Goal: Communication & Community: Share content

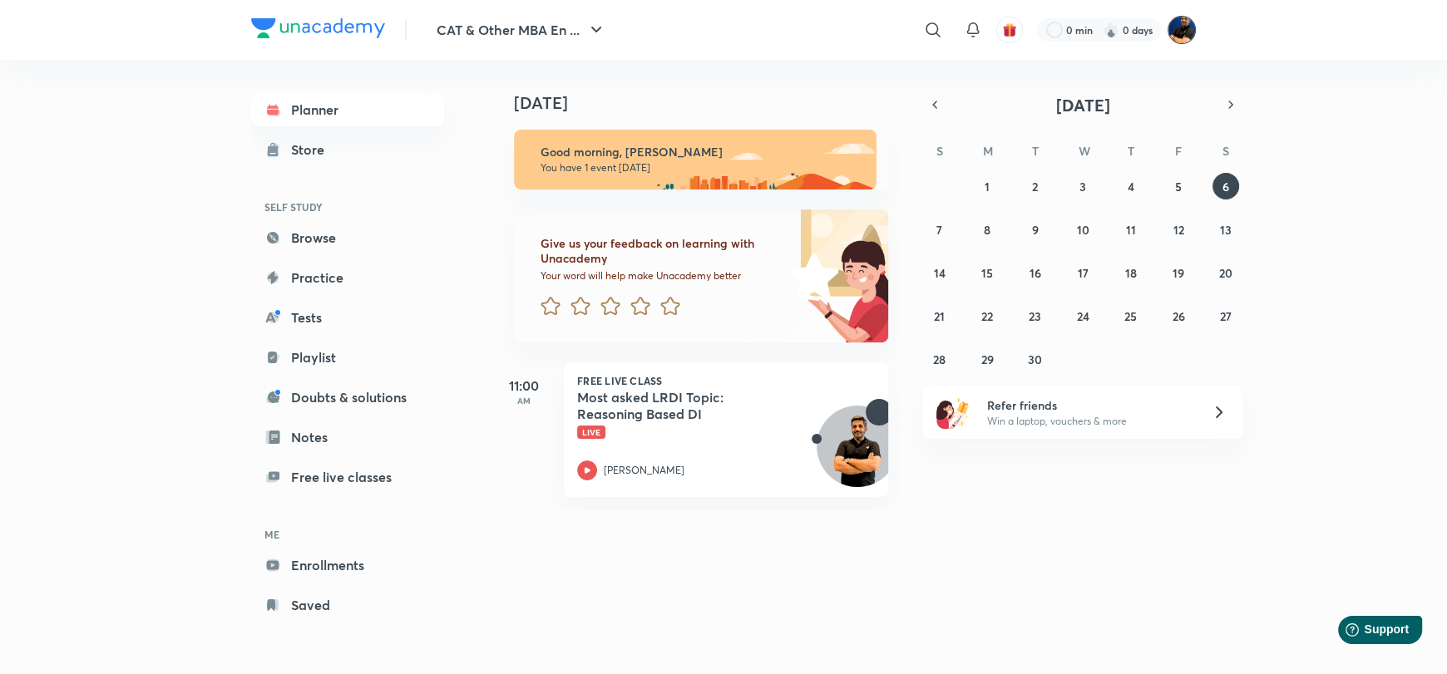
click at [1177, 32] on img at bounding box center [1181, 30] width 28 height 28
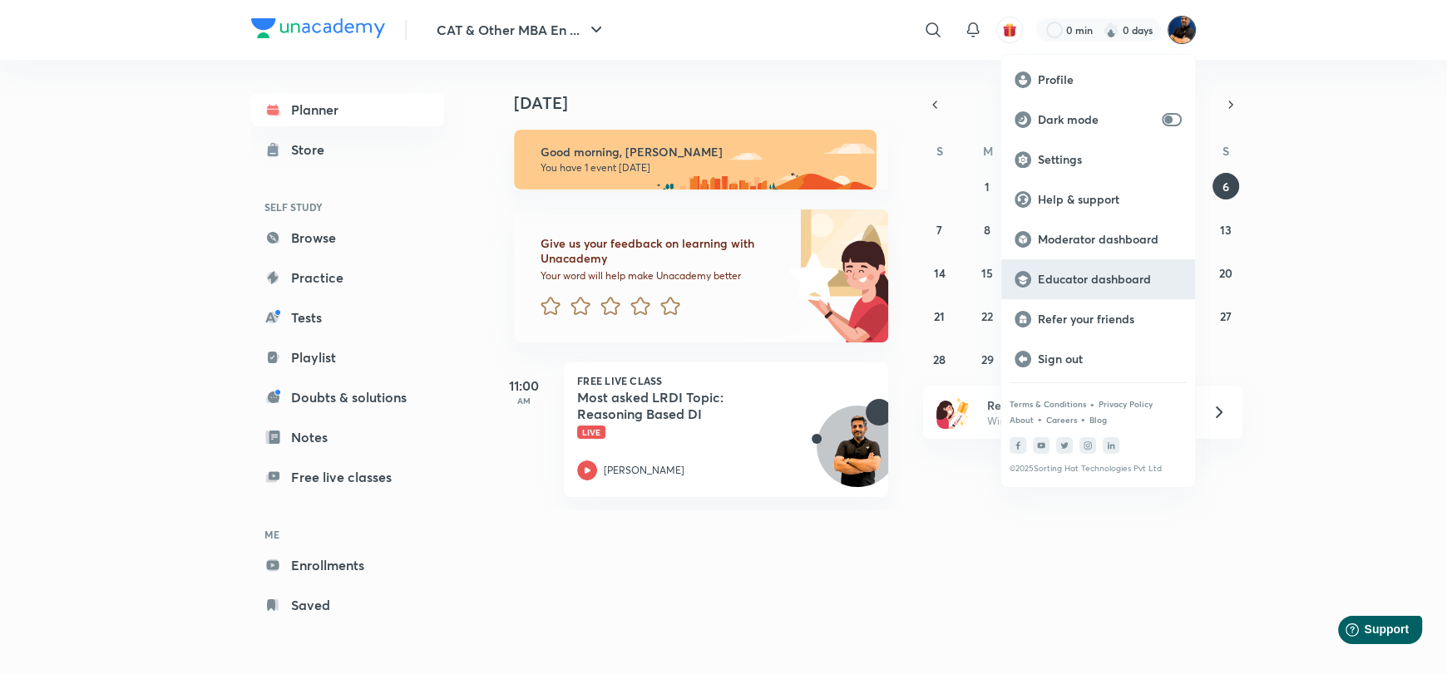
click at [1088, 274] on p "Educator dashboard" at bounding box center [1110, 279] width 144 height 15
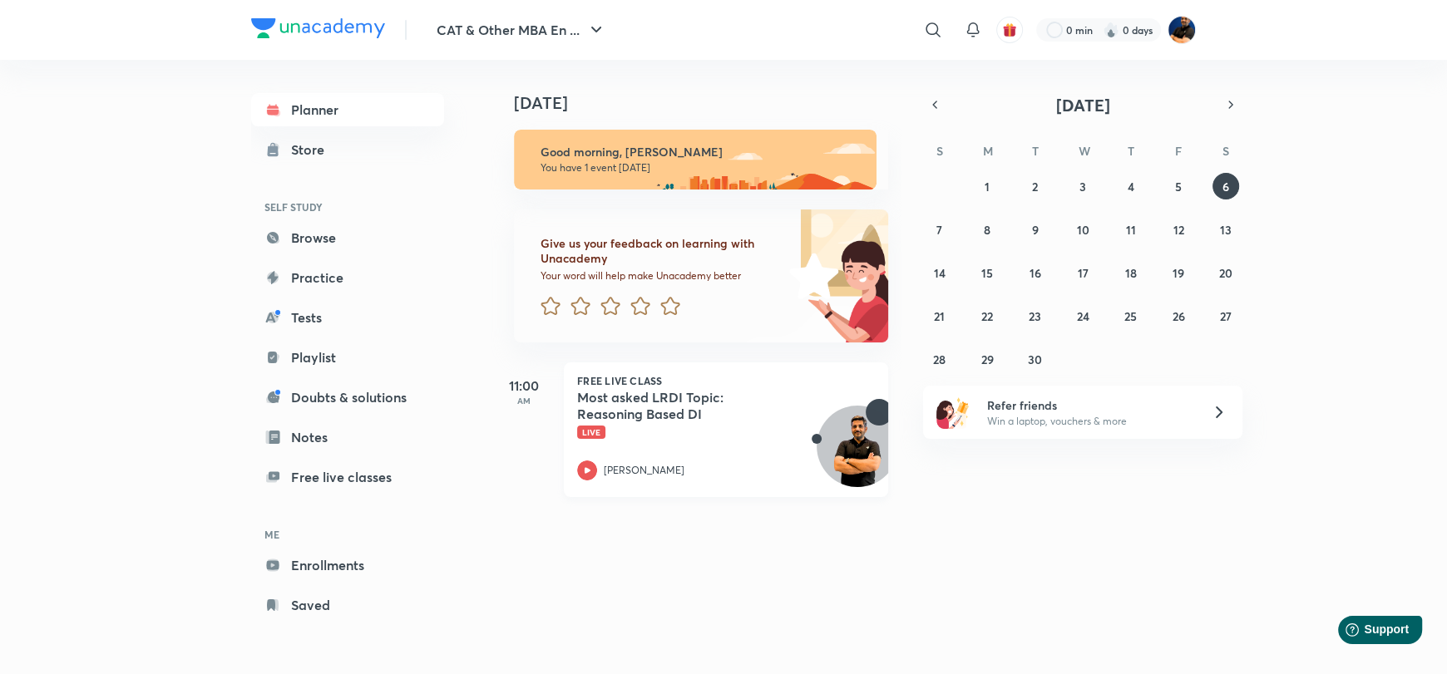
drag, startPoint x: 686, startPoint y: 403, endPoint x: 666, endPoint y: 393, distance: 22.3
click at [686, 403] on h5 "Most asked LRDI Topic: Reasoning Based DI" at bounding box center [680, 405] width 207 height 33
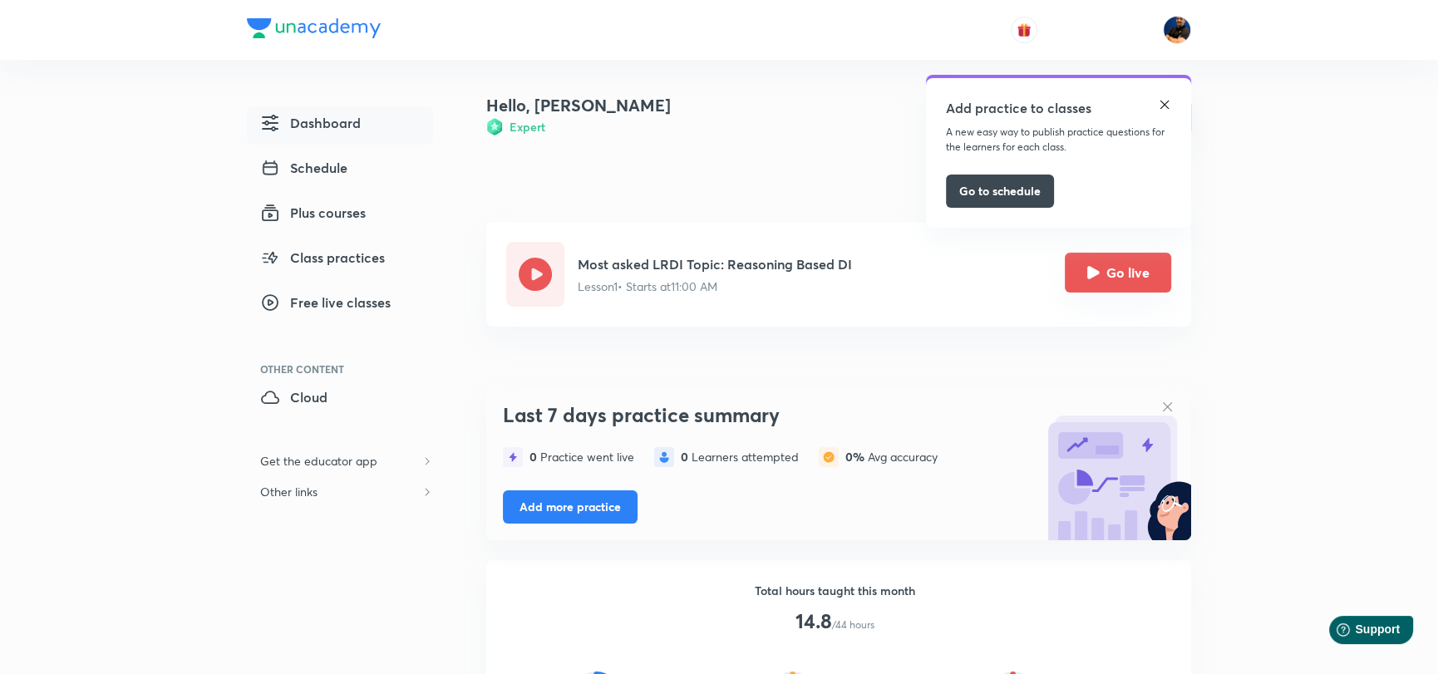
click at [1115, 276] on button "Go live" at bounding box center [1118, 273] width 106 height 40
